Goal: Task Accomplishment & Management: Manage account settings

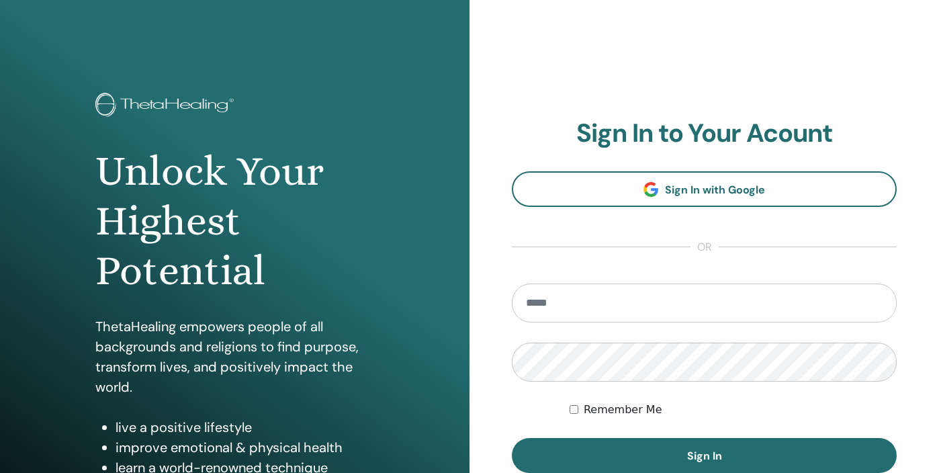
click at [595, 306] on input "email" at bounding box center [704, 302] width 385 height 39
click at [489, 400] on div "**********" at bounding box center [703, 322] width 469 height 645
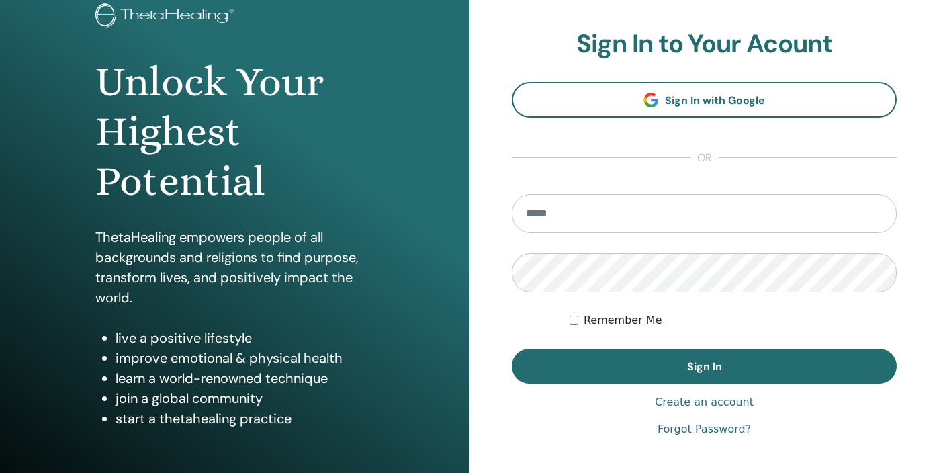
scroll to position [121, 0]
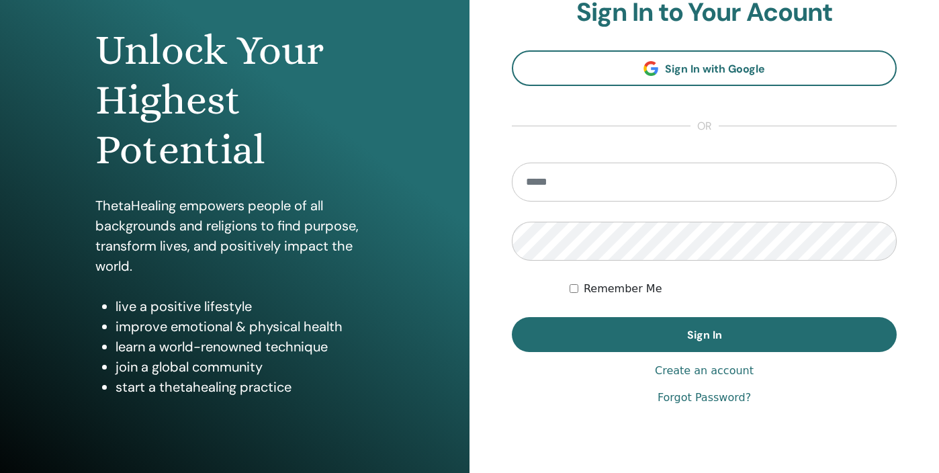
click at [699, 401] on link "Forgot Password?" at bounding box center [703, 397] width 93 height 16
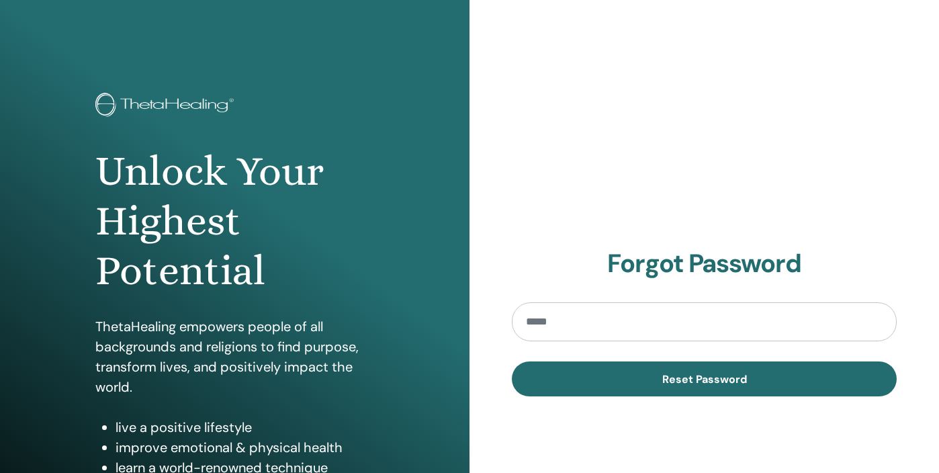
click at [624, 330] on input "email" at bounding box center [704, 321] width 385 height 39
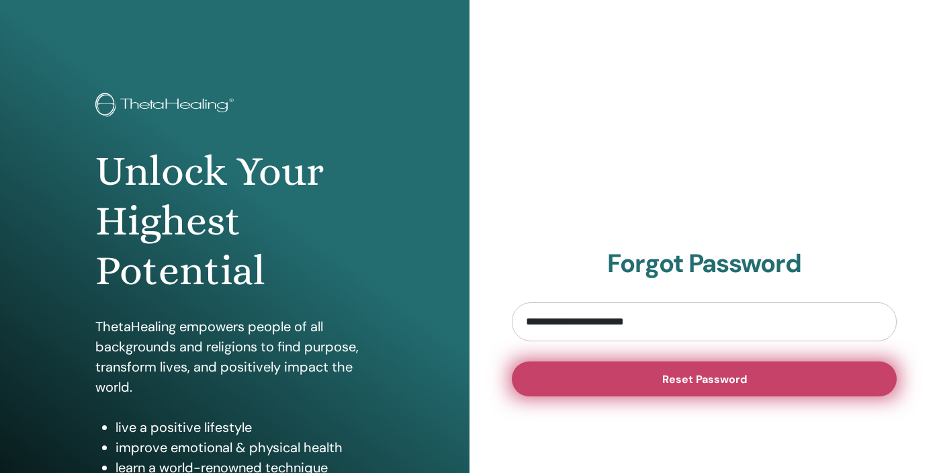
click at [594, 381] on button "Reset Password" at bounding box center [704, 378] width 385 height 35
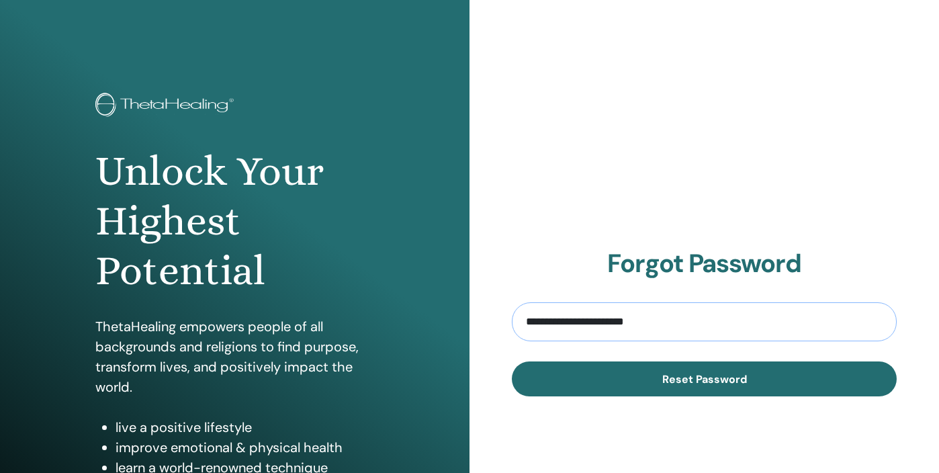
click at [604, 324] on input "**********" at bounding box center [704, 321] width 385 height 39
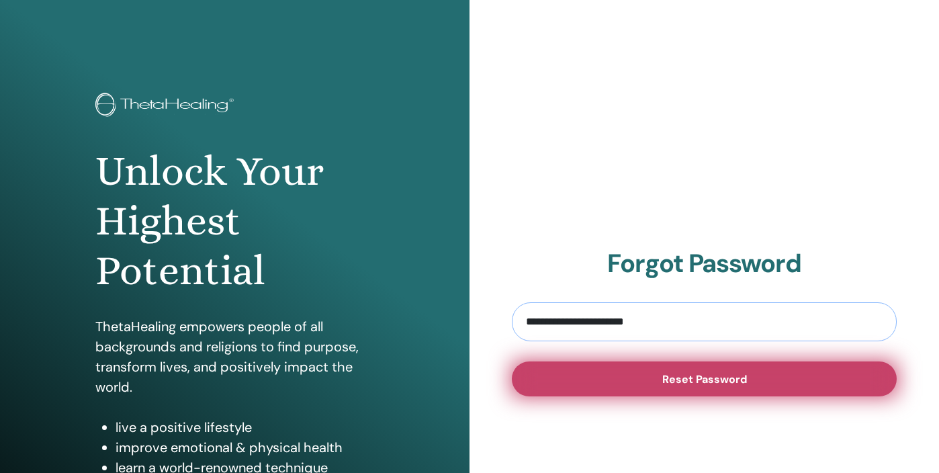
type input "**********"
click at [631, 389] on button "Reset Password" at bounding box center [704, 378] width 385 height 35
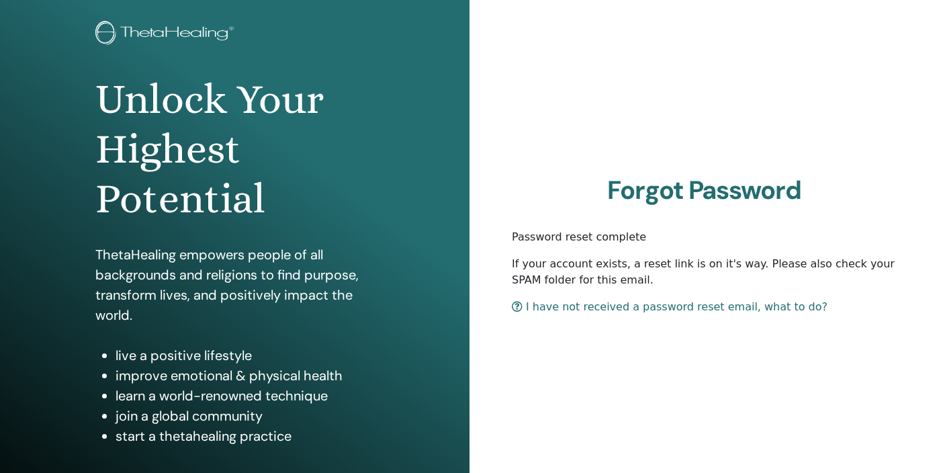
scroll to position [115, 0]
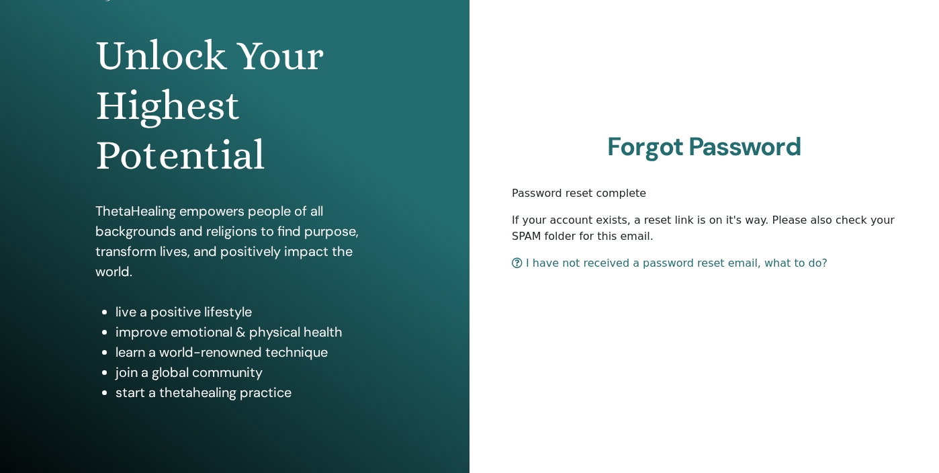
click at [672, 265] on link "I have not received a password reset email, what to do?" at bounding box center [670, 263] width 316 height 13
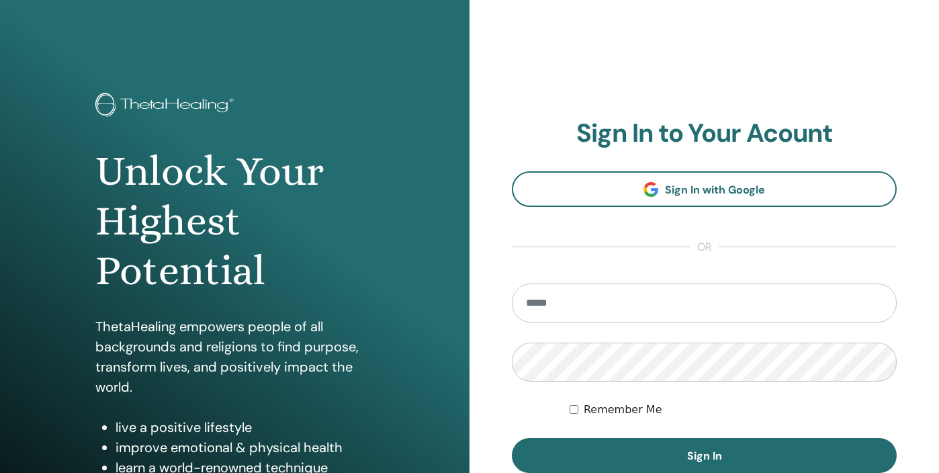
click at [692, 297] on input "email" at bounding box center [704, 302] width 385 height 39
type input "**********"
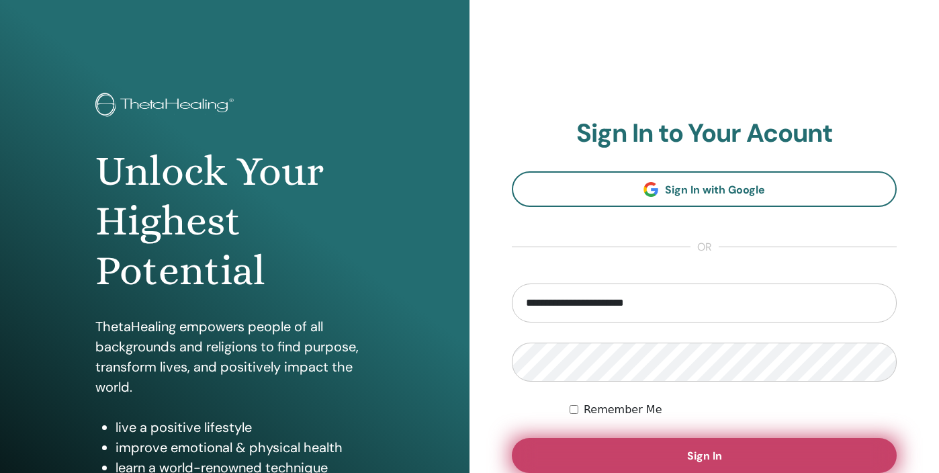
click at [677, 464] on button "Sign In" at bounding box center [704, 455] width 385 height 35
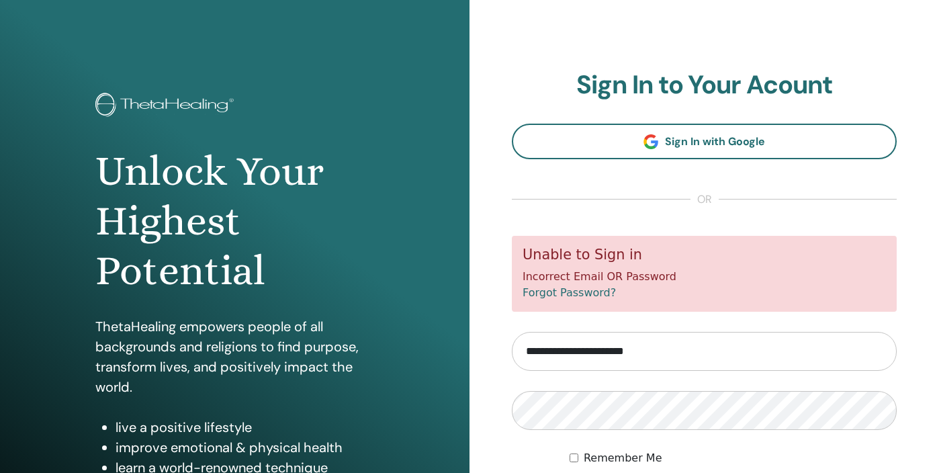
click at [579, 294] on link "Forgot Password?" at bounding box center [568, 292] width 93 height 13
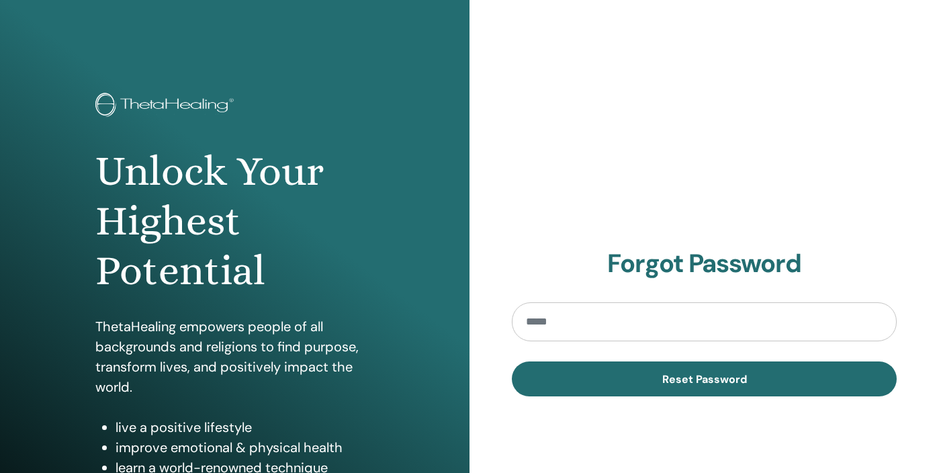
click at [565, 328] on input "email" at bounding box center [704, 321] width 385 height 39
type input "**********"
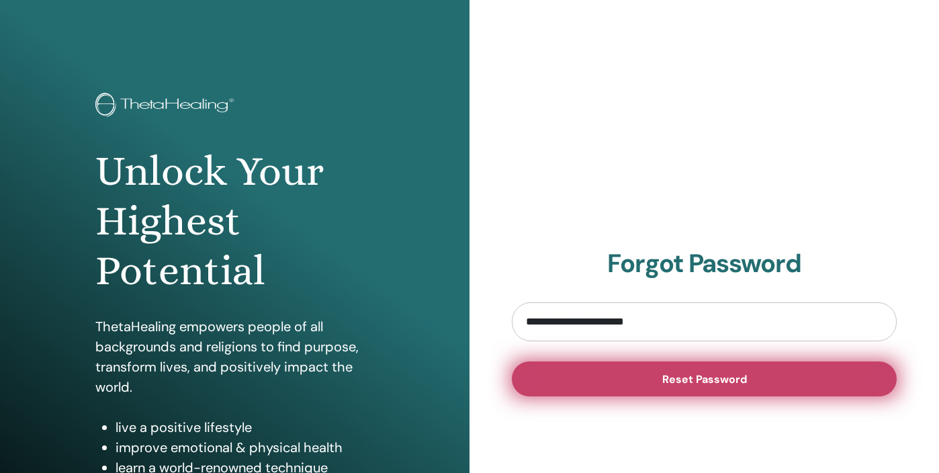
click at [630, 387] on button "Reset Password" at bounding box center [704, 378] width 385 height 35
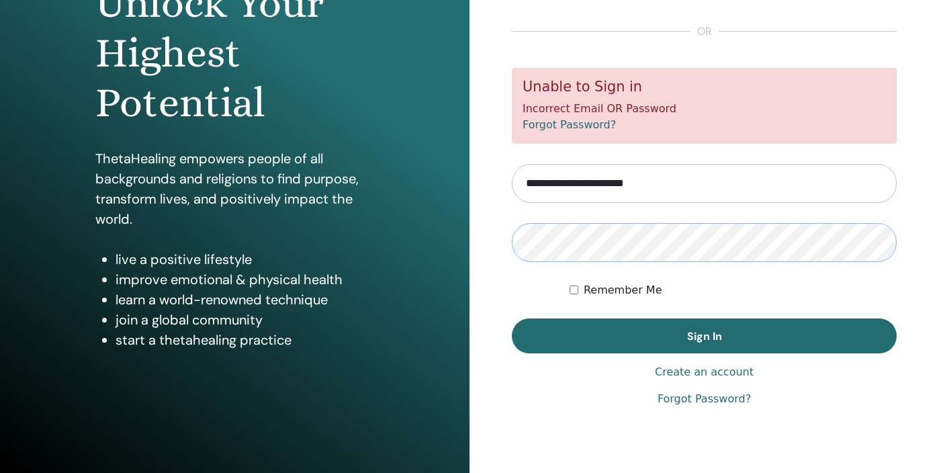
scroll to position [172, 0]
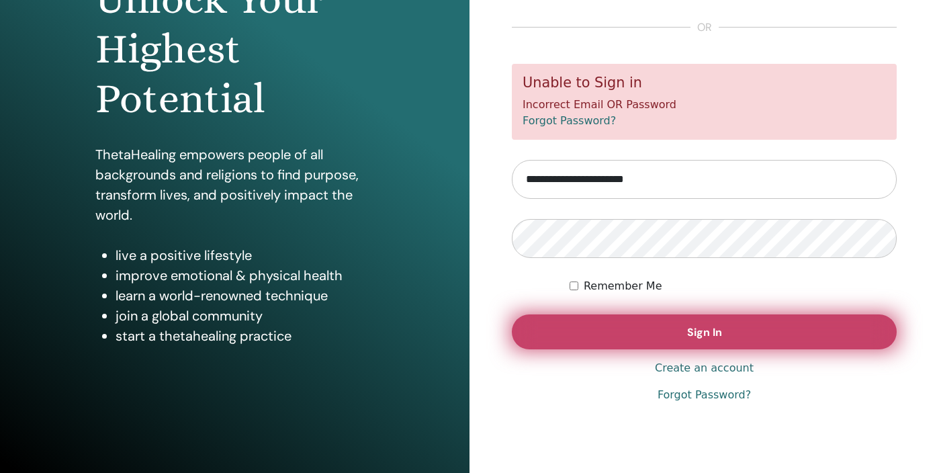
click at [655, 335] on button "Sign In" at bounding box center [704, 331] width 385 height 35
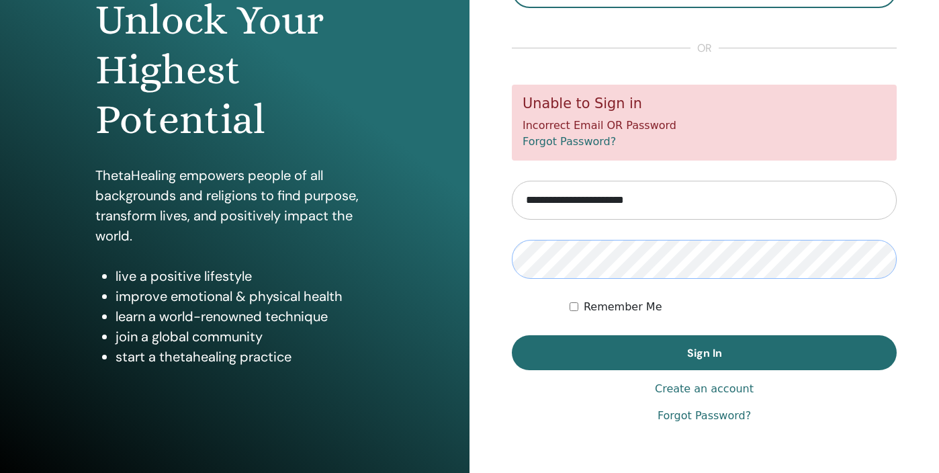
scroll to position [172, 0]
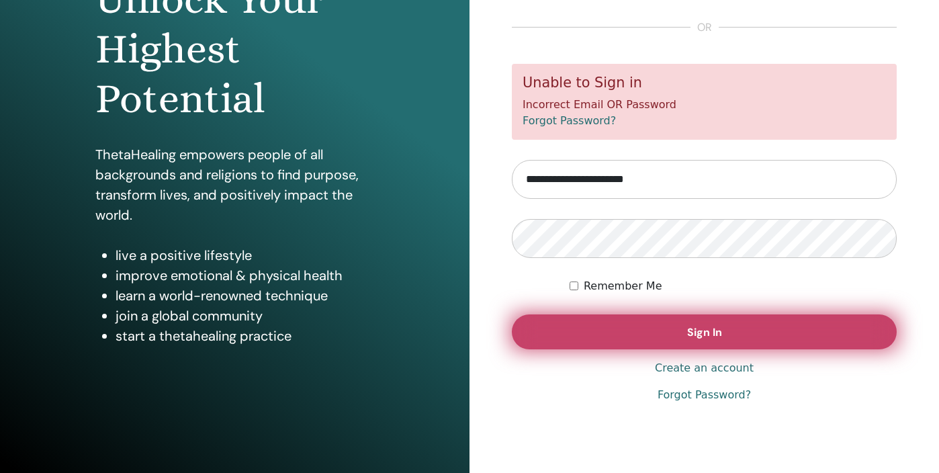
click at [670, 326] on button "Sign In" at bounding box center [704, 331] width 385 height 35
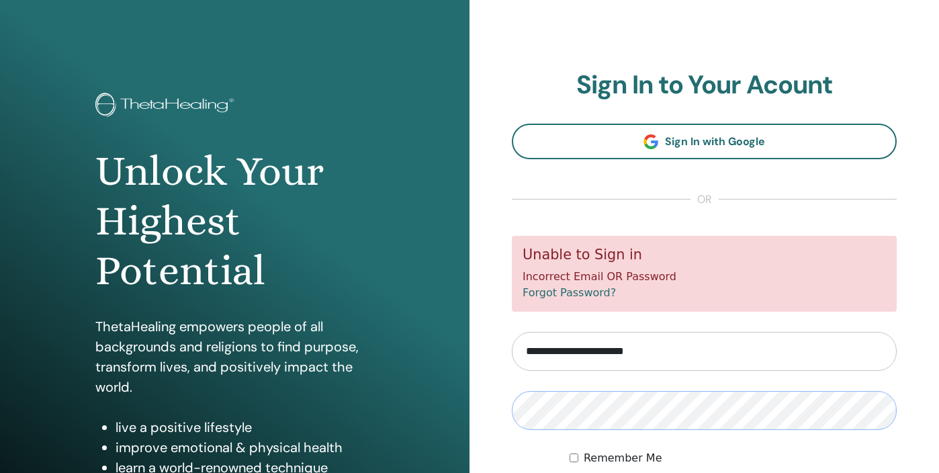
scroll to position [124, 0]
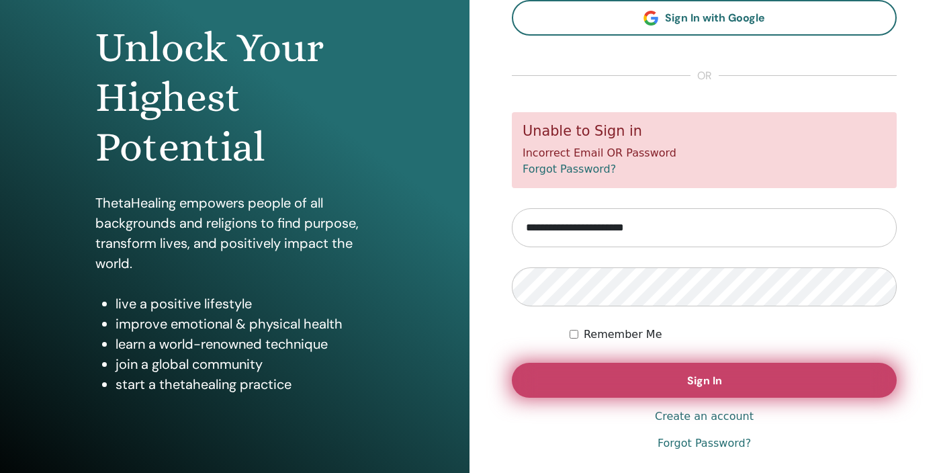
click at [606, 371] on button "Sign In" at bounding box center [704, 380] width 385 height 35
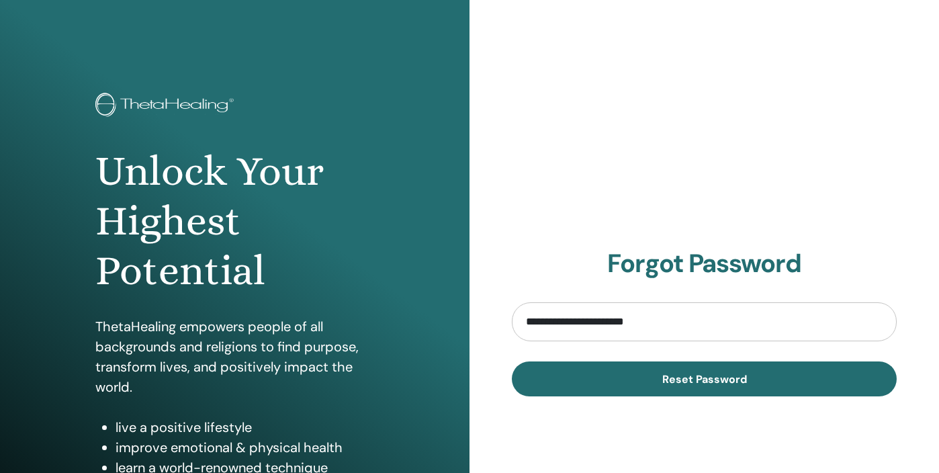
click at [143, 248] on h1 "Unlock Your Highest Potential" at bounding box center [234, 221] width 279 height 150
click at [214, 105] on img at bounding box center [166, 106] width 143 height 27
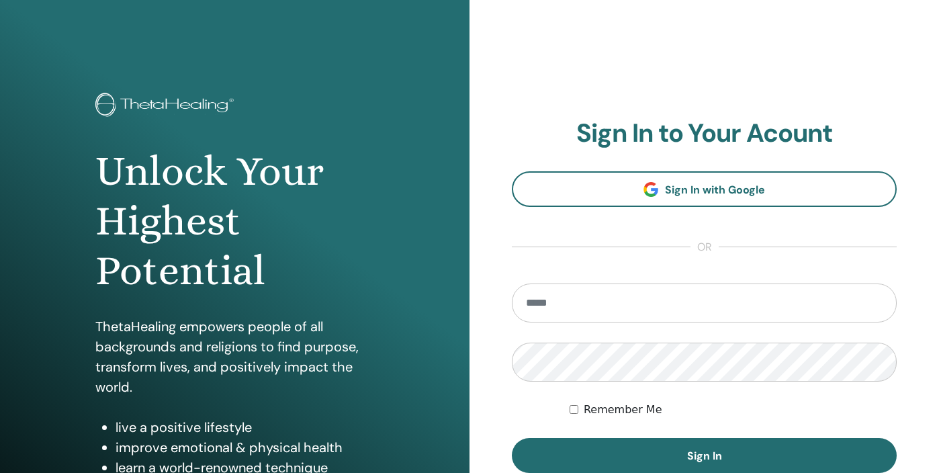
click at [188, 111] on img at bounding box center [166, 106] width 143 height 27
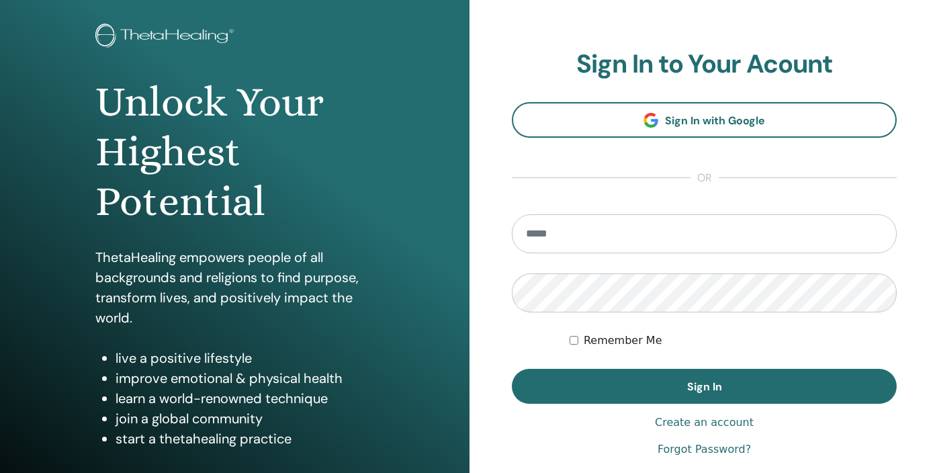
scroll to position [154, 0]
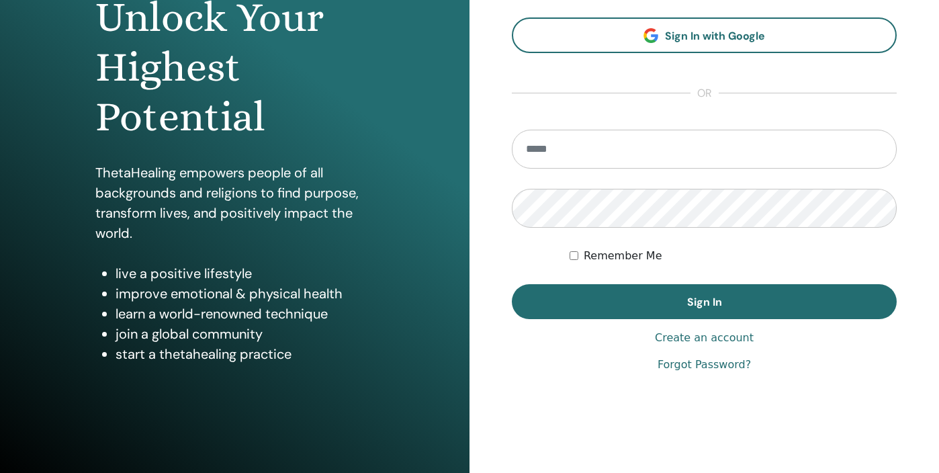
click at [691, 364] on link "Forgot Password?" at bounding box center [703, 365] width 93 height 16
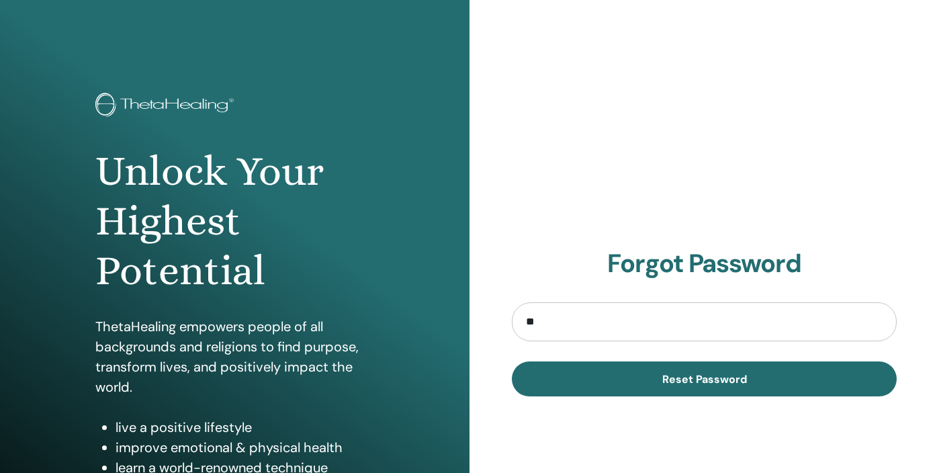
type input "*"
type input "**********"
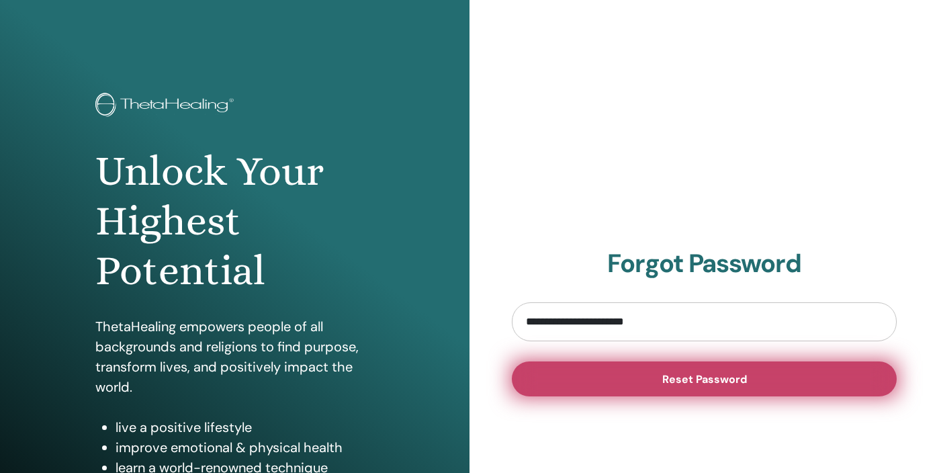
click at [641, 377] on button "Reset Password" at bounding box center [704, 378] width 385 height 35
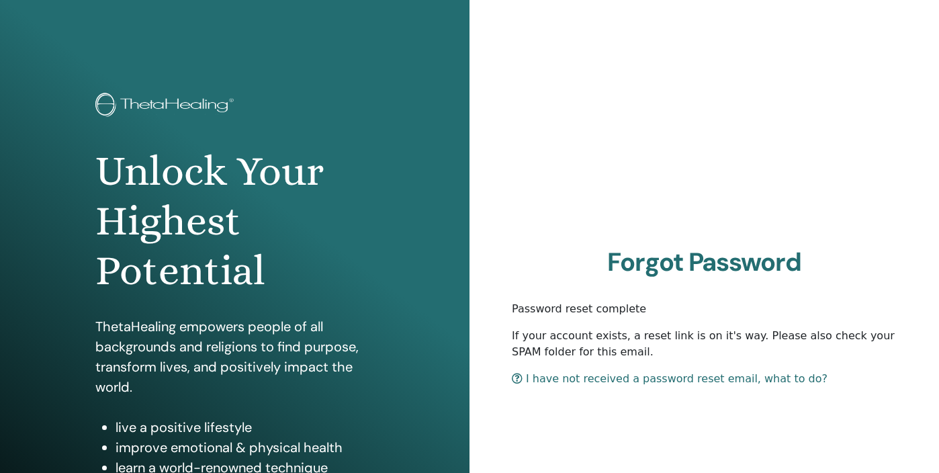
drag, startPoint x: 243, startPoint y: 103, endPoint x: 117, endPoint y: 117, distance: 127.0
click at [117, 116] on div at bounding box center [234, 106] width 279 height 27
